Goal: Navigation & Orientation: Find specific page/section

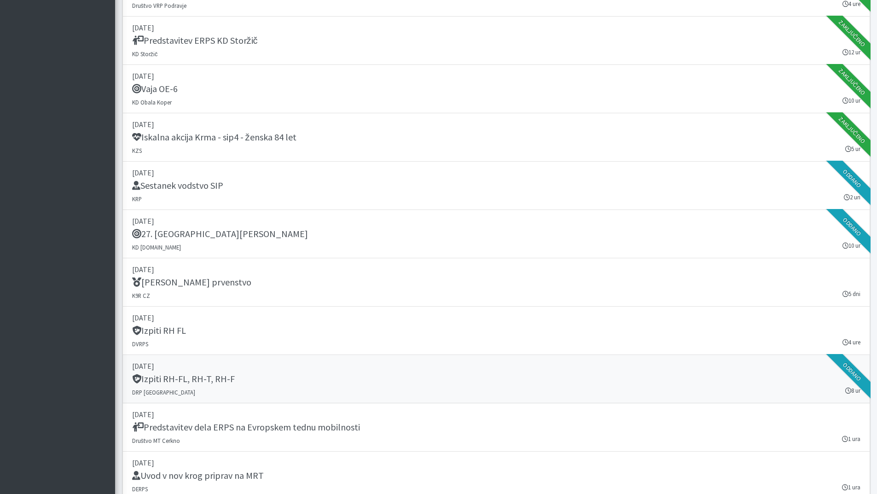
scroll to position [1104, 0]
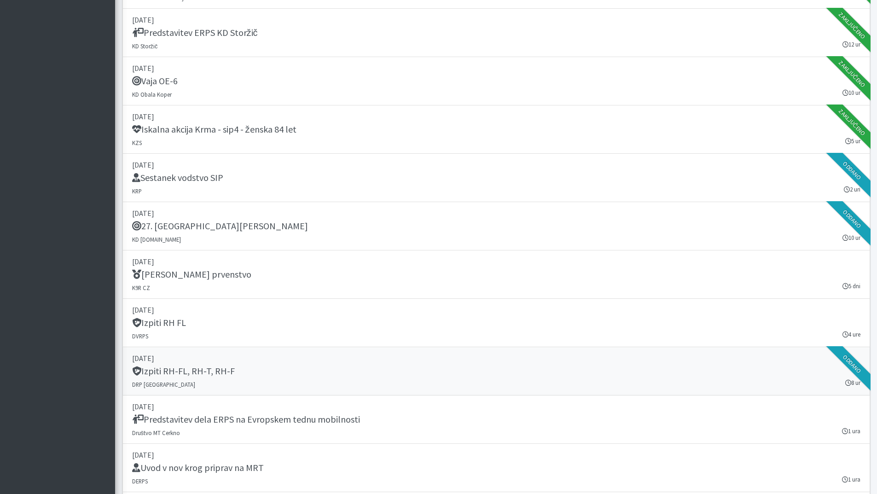
click at [178, 374] on h5 "Izpiti RH-FL, RH-T, RH-F" at bounding box center [183, 370] width 103 height 11
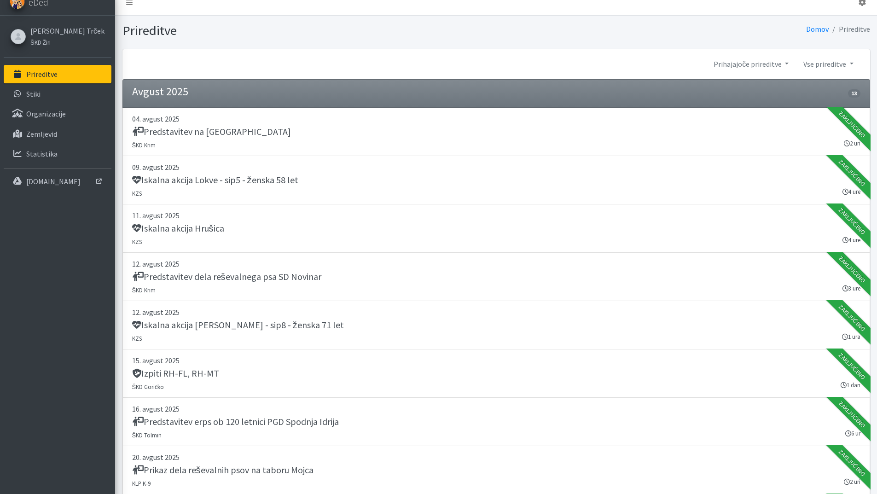
scroll to position [0, 0]
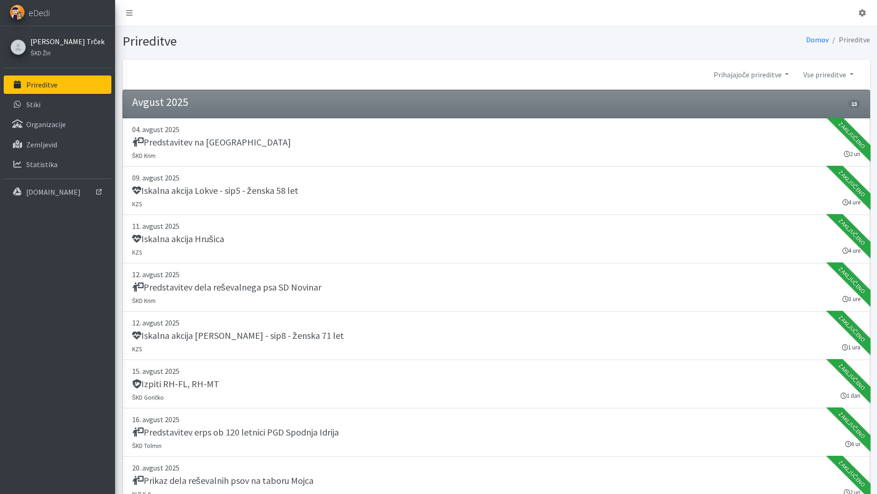
click at [53, 40] on link "[PERSON_NAME] Trček" at bounding box center [67, 41] width 74 height 11
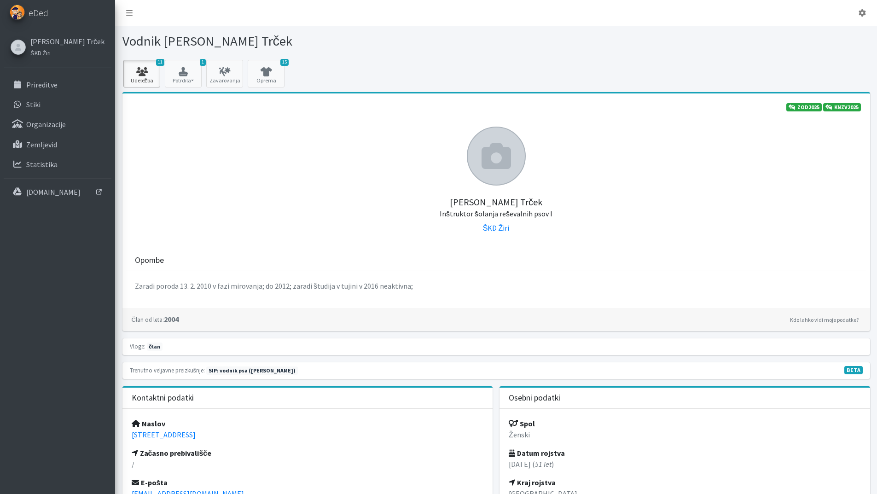
click at [144, 76] on link "11 Udeležba" at bounding box center [141, 74] width 37 height 28
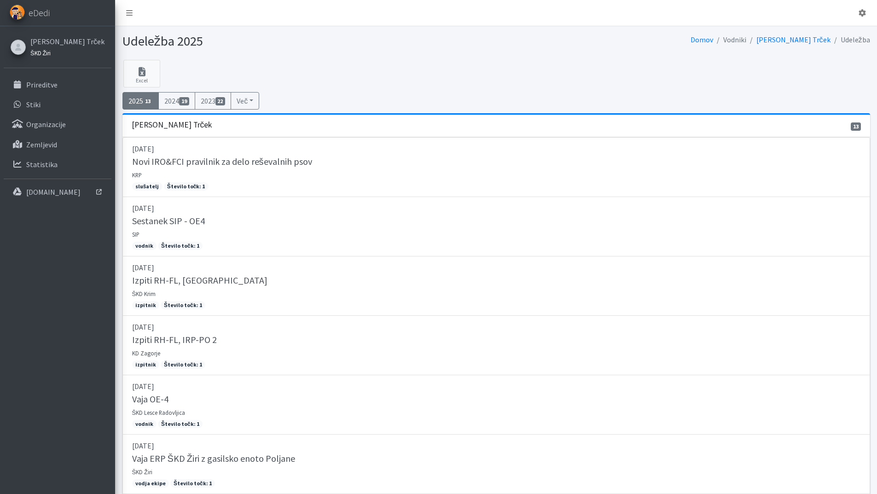
click at [46, 50] on small "ŠKD Žiri" at bounding box center [40, 52] width 20 height 7
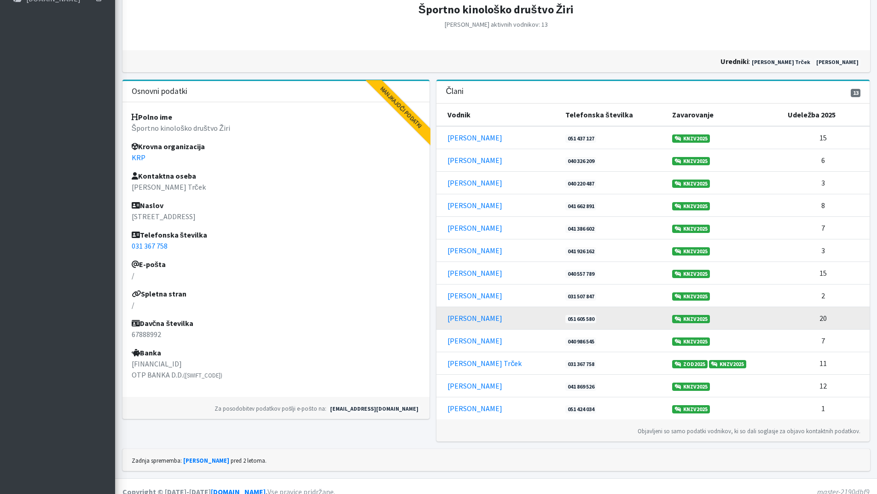
scroll to position [204, 0]
